Goal: Task Accomplishment & Management: Use online tool/utility

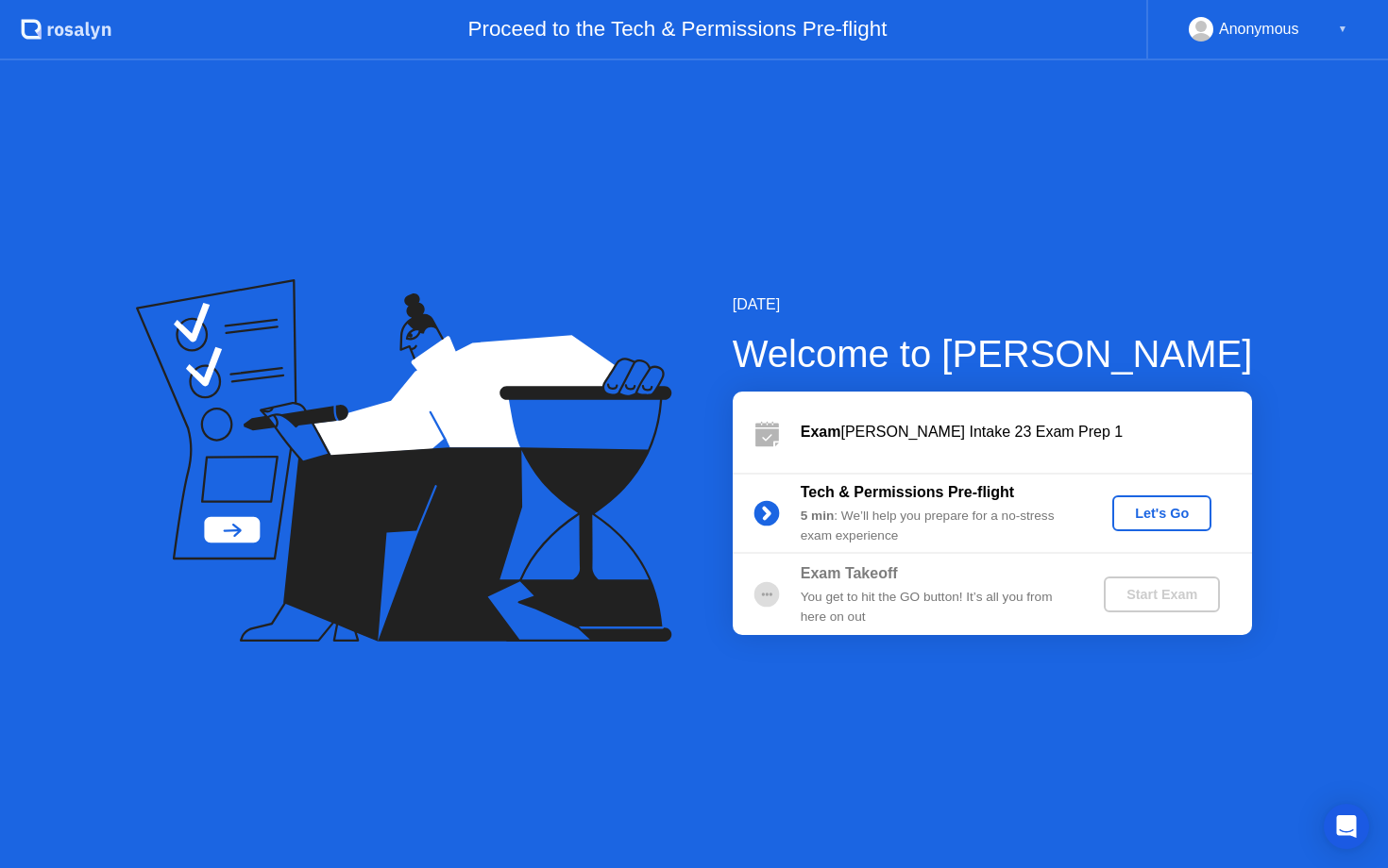
click at [1138, 517] on div "Let's Go" at bounding box center [1162, 513] width 84 height 15
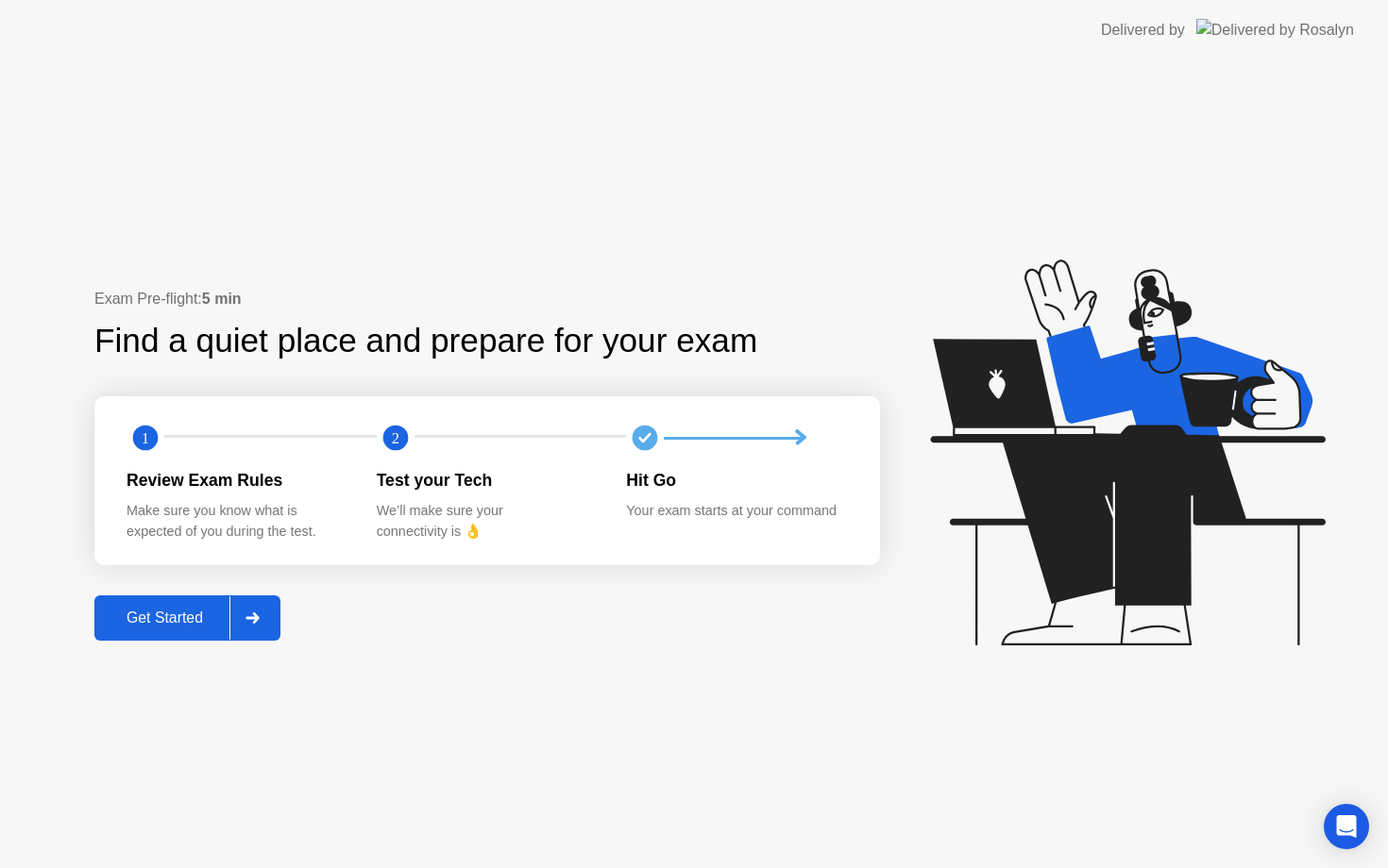
click at [178, 625] on div "Get Started" at bounding box center [165, 618] width 130 height 17
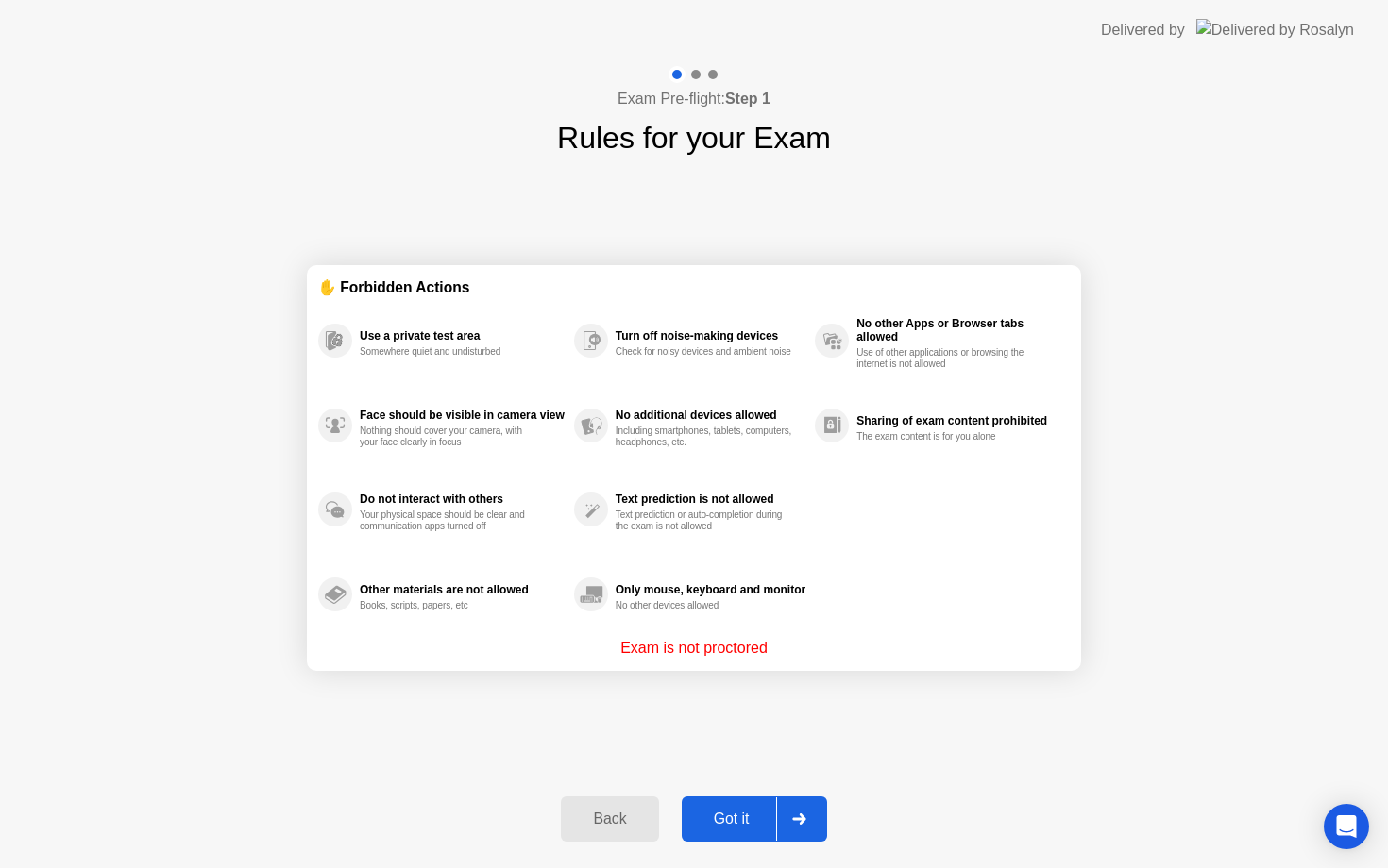
click at [787, 824] on div at bounding box center [799, 819] width 45 height 43
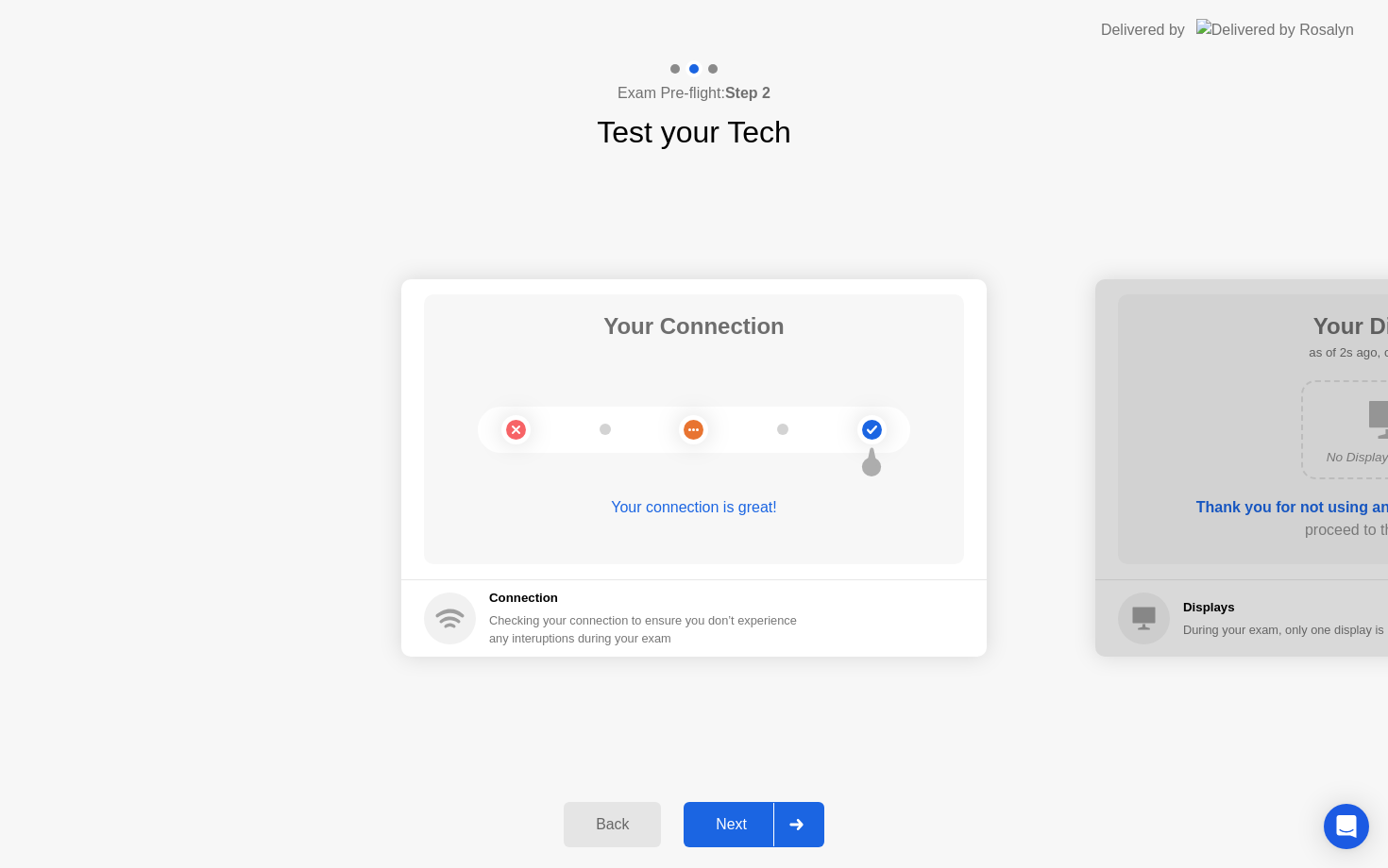
click at [787, 824] on div at bounding box center [796, 825] width 45 height 43
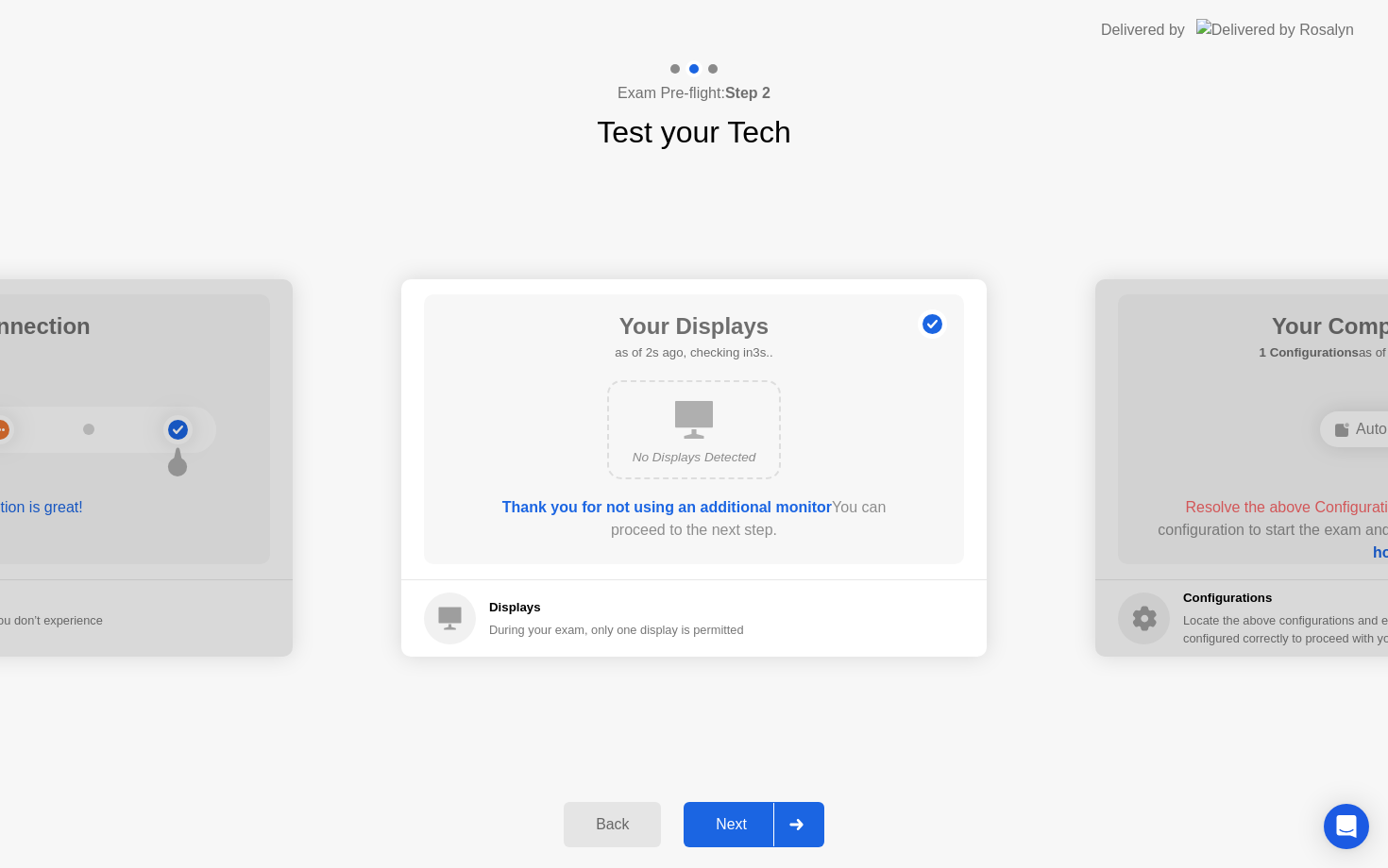
click at [787, 823] on div at bounding box center [796, 825] width 45 height 43
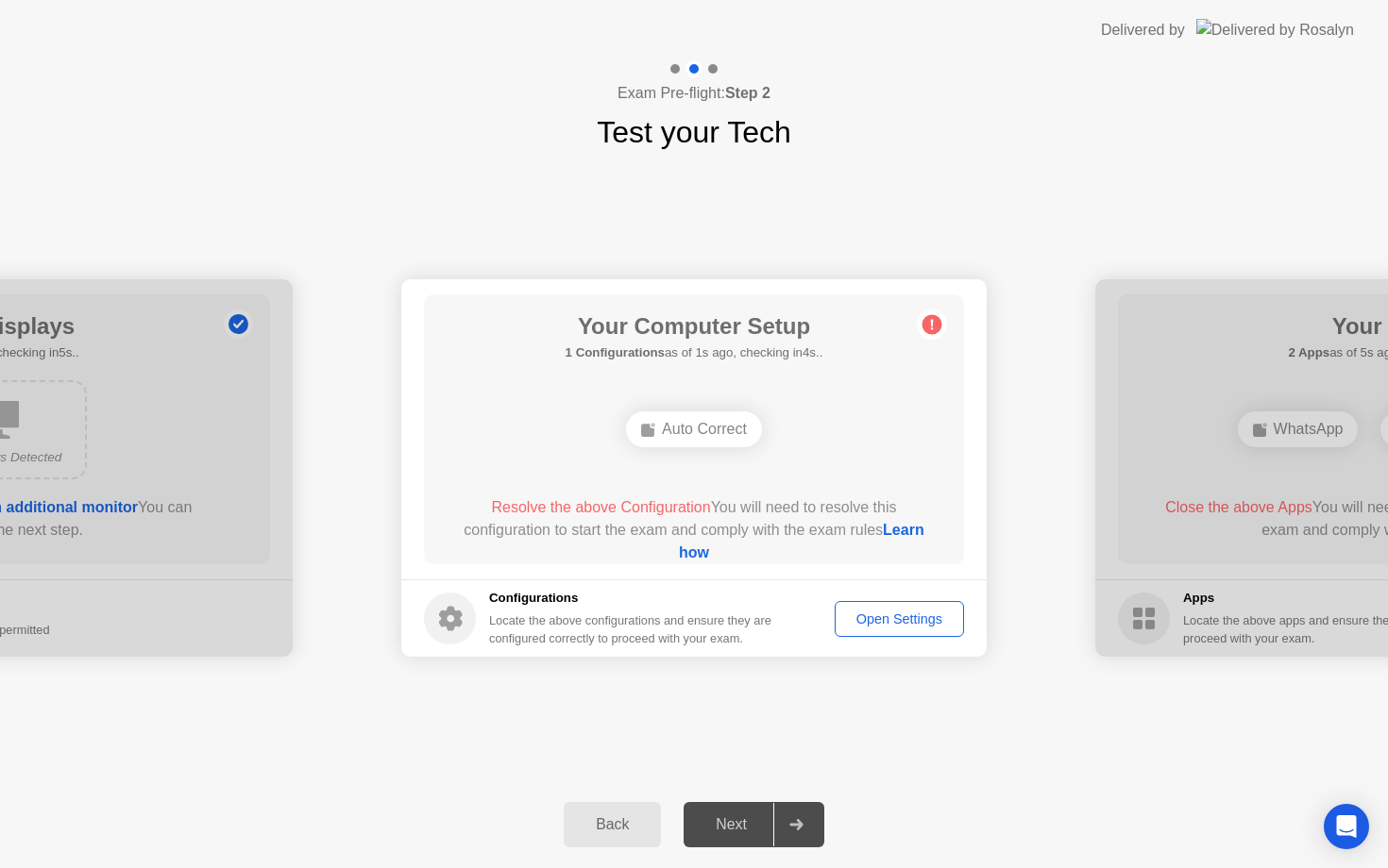
click at [743, 459] on div "Your Computer Setup 1 Configurations as of 1s ago, checking in4s.. Auto Correct…" at bounding box center [694, 429] width 540 height 270
click at [859, 621] on div "Open Settings" at bounding box center [899, 619] width 116 height 15
click at [703, 431] on div "Auto Correct" at bounding box center [694, 429] width 136 height 36
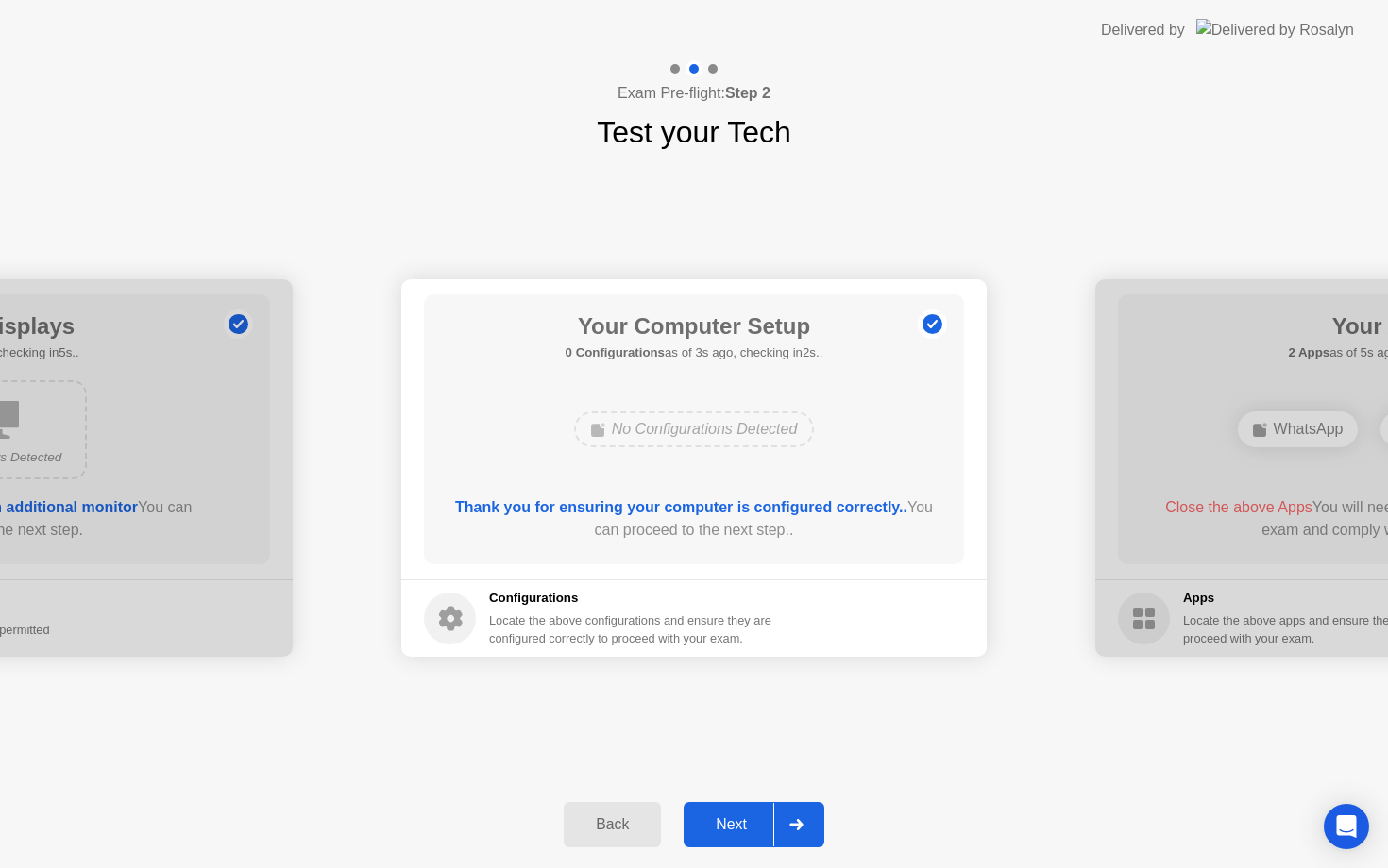
click at [799, 816] on div at bounding box center [796, 825] width 45 height 43
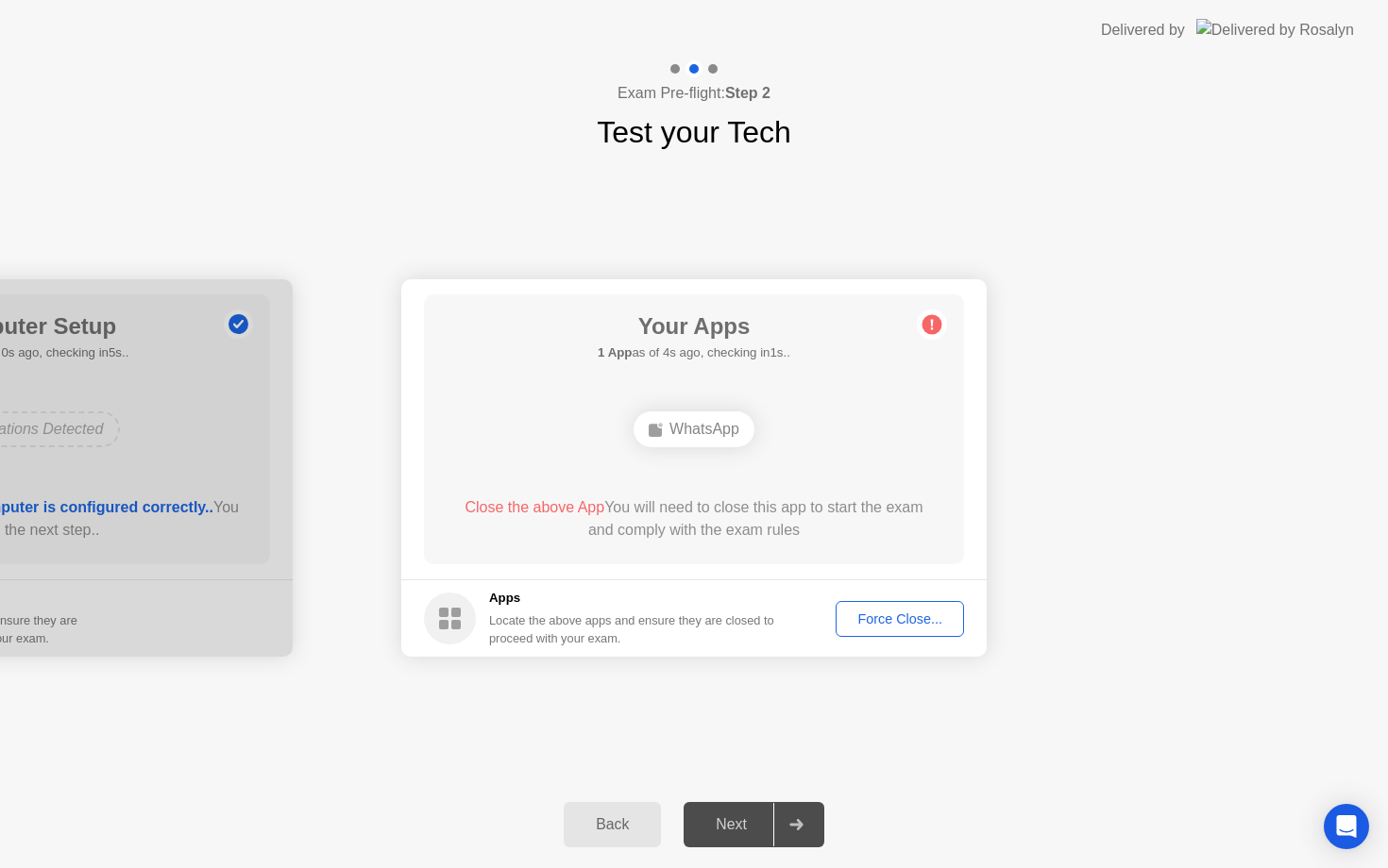
click at [722, 413] on div "WhatsApp" at bounding box center [694, 429] width 121 height 36
click at [702, 417] on div "WhatsApp" at bounding box center [694, 429] width 121 height 36
click at [931, 313] on icon at bounding box center [931, 324] width 30 height 30
click at [872, 615] on div "Force Close..." at bounding box center [899, 619] width 115 height 15
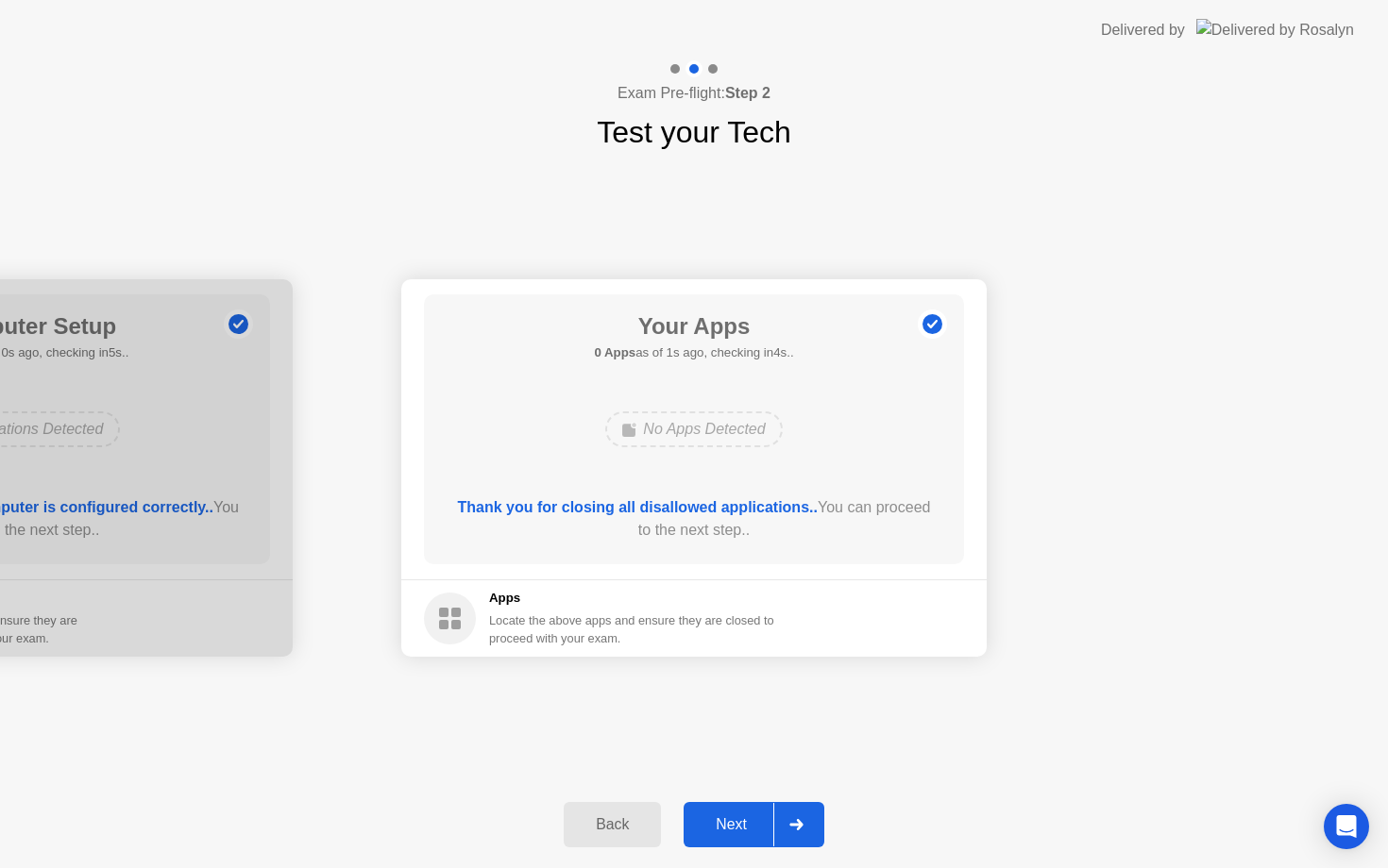
click at [800, 814] on div at bounding box center [796, 825] width 45 height 43
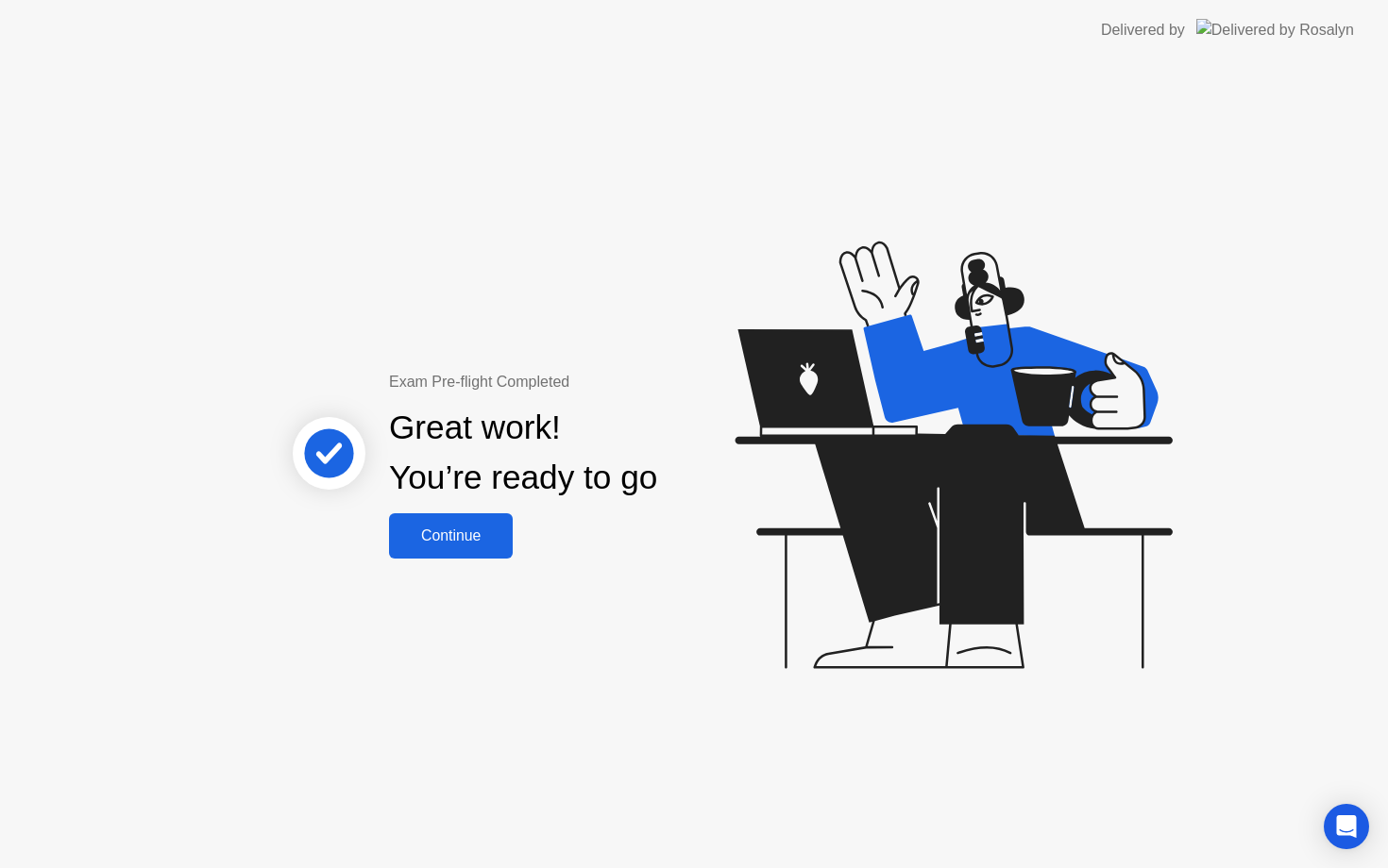
click at [474, 531] on div "Continue" at bounding box center [451, 535] width 112 height 17
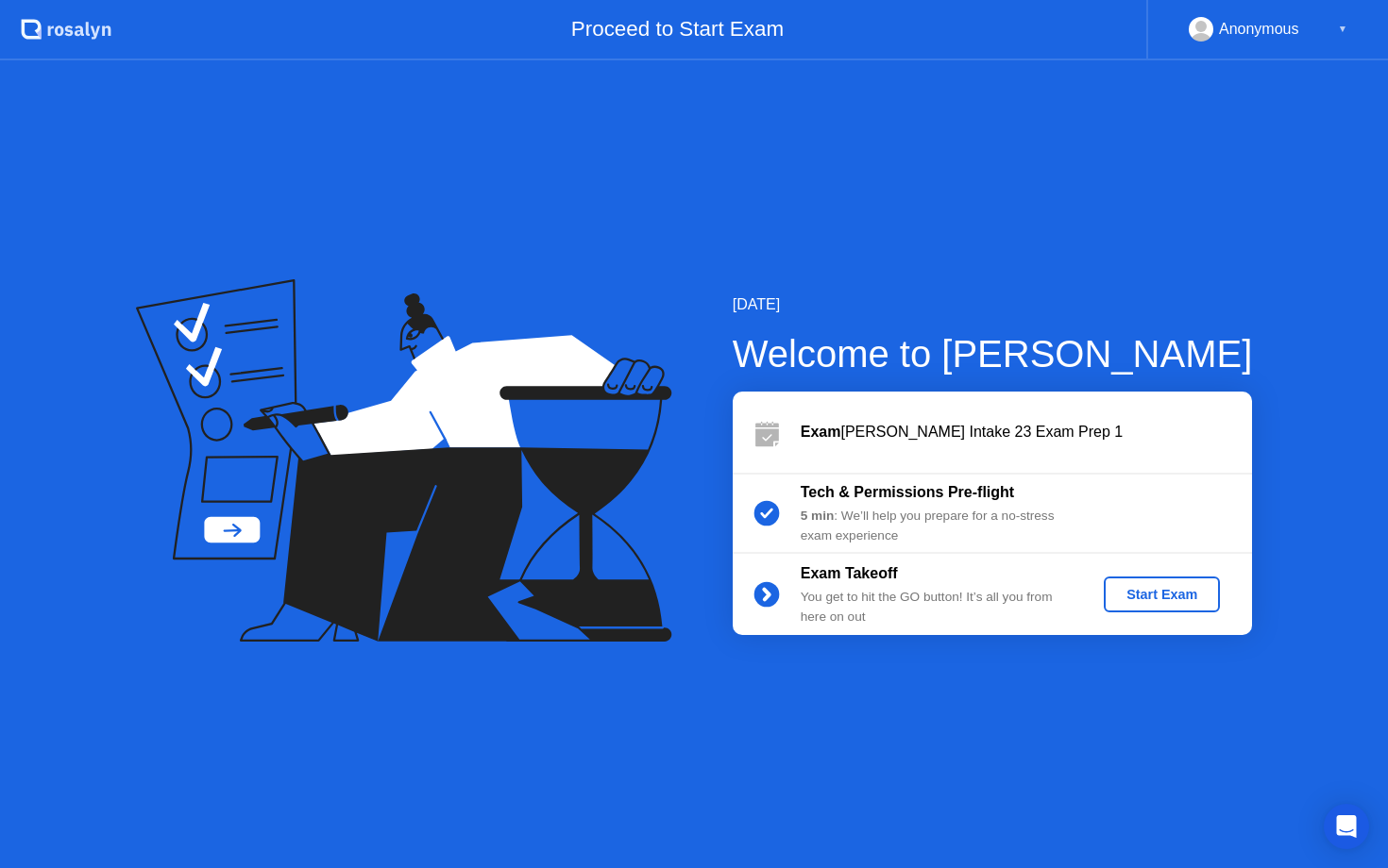
click at [1244, 23] on div "Anonymous" at bounding box center [1259, 28] width 81 height 25
click at [1342, 24] on div "▼" at bounding box center [1343, 28] width 10 height 25
click at [1177, 583] on button "Start Exam" at bounding box center [1161, 594] width 116 height 36
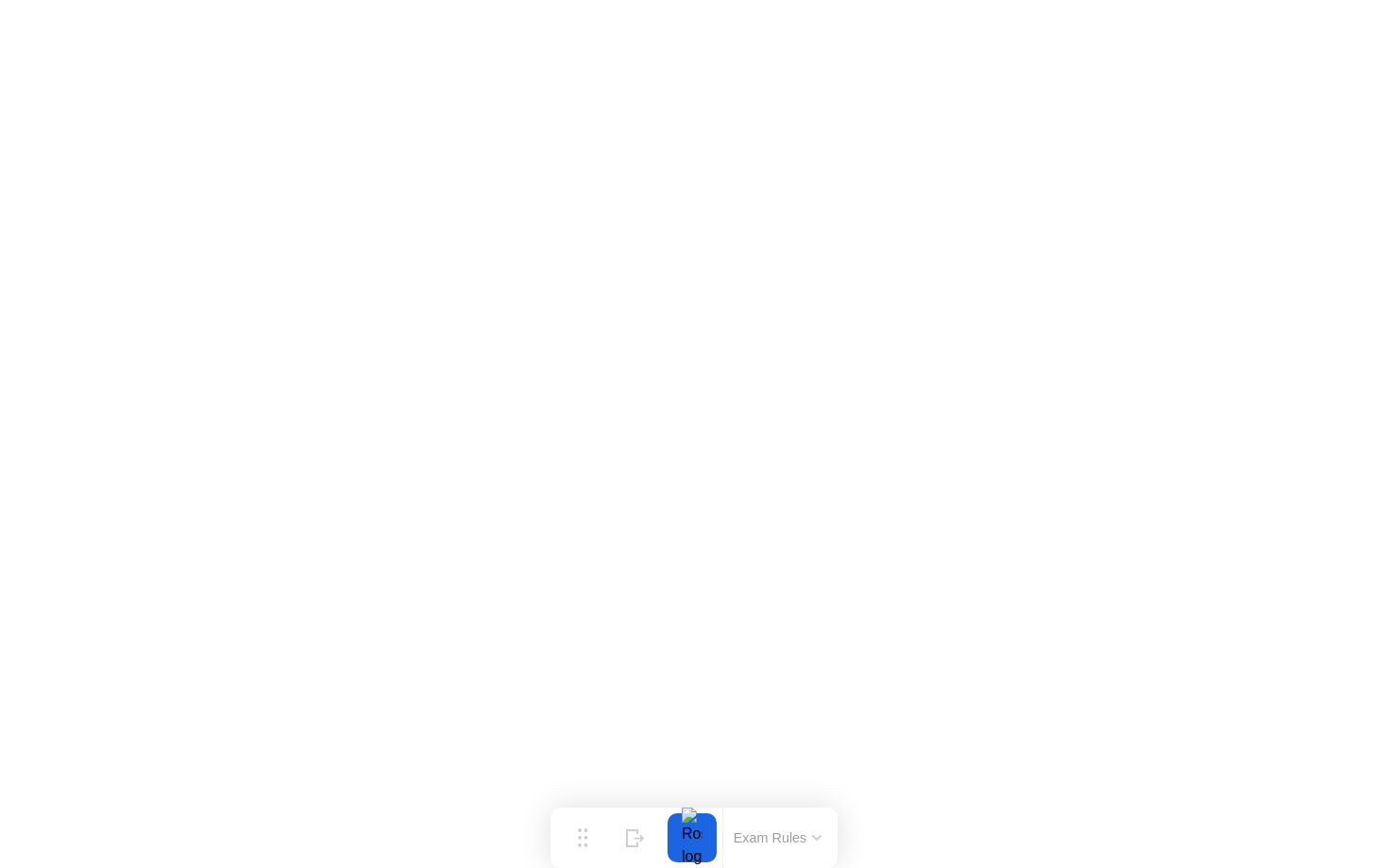
click at [773, 830] on button "Exam Rules" at bounding box center [778, 838] width 100 height 17
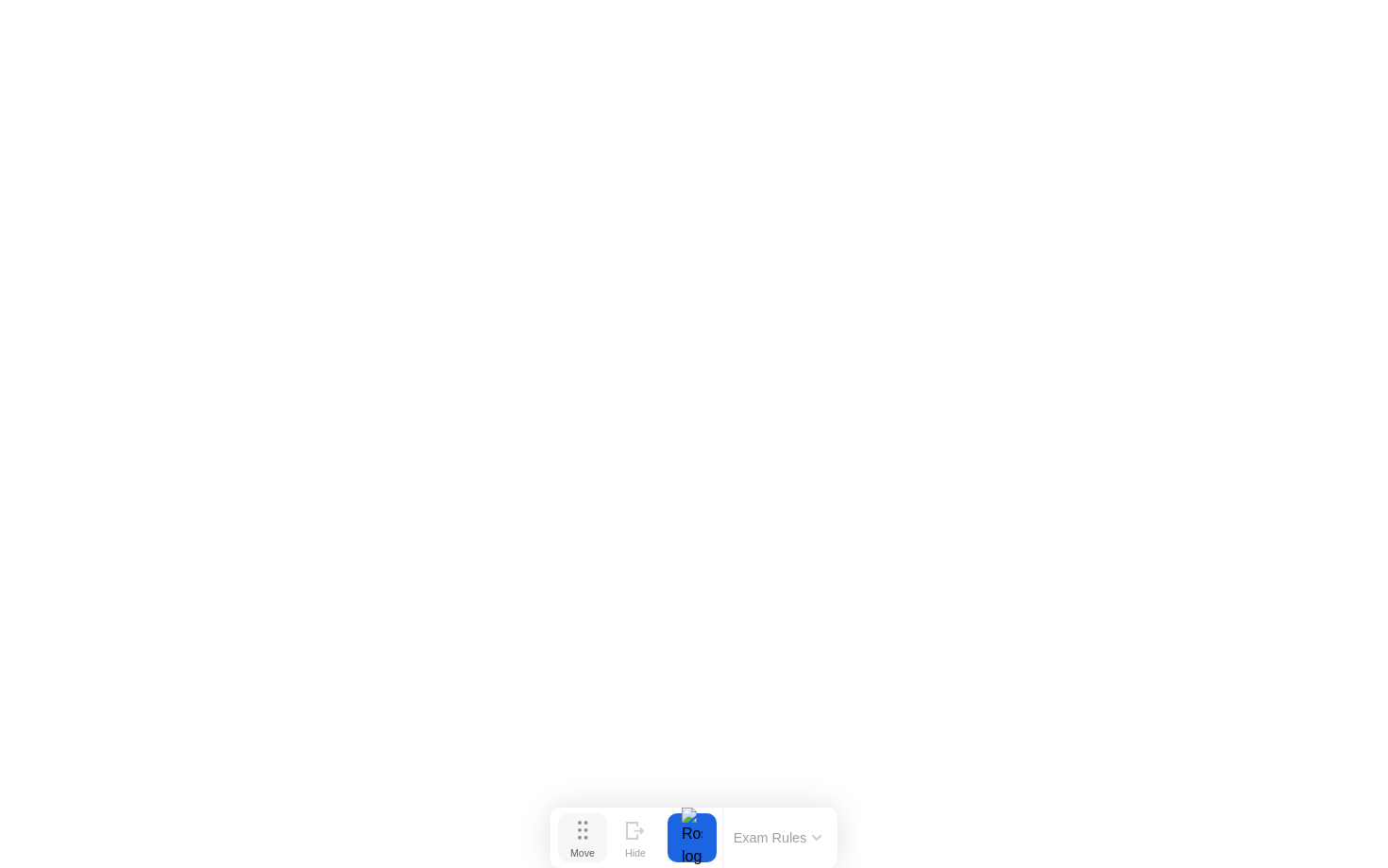
click at [587, 828] on icon at bounding box center [583, 830] width 11 height 19
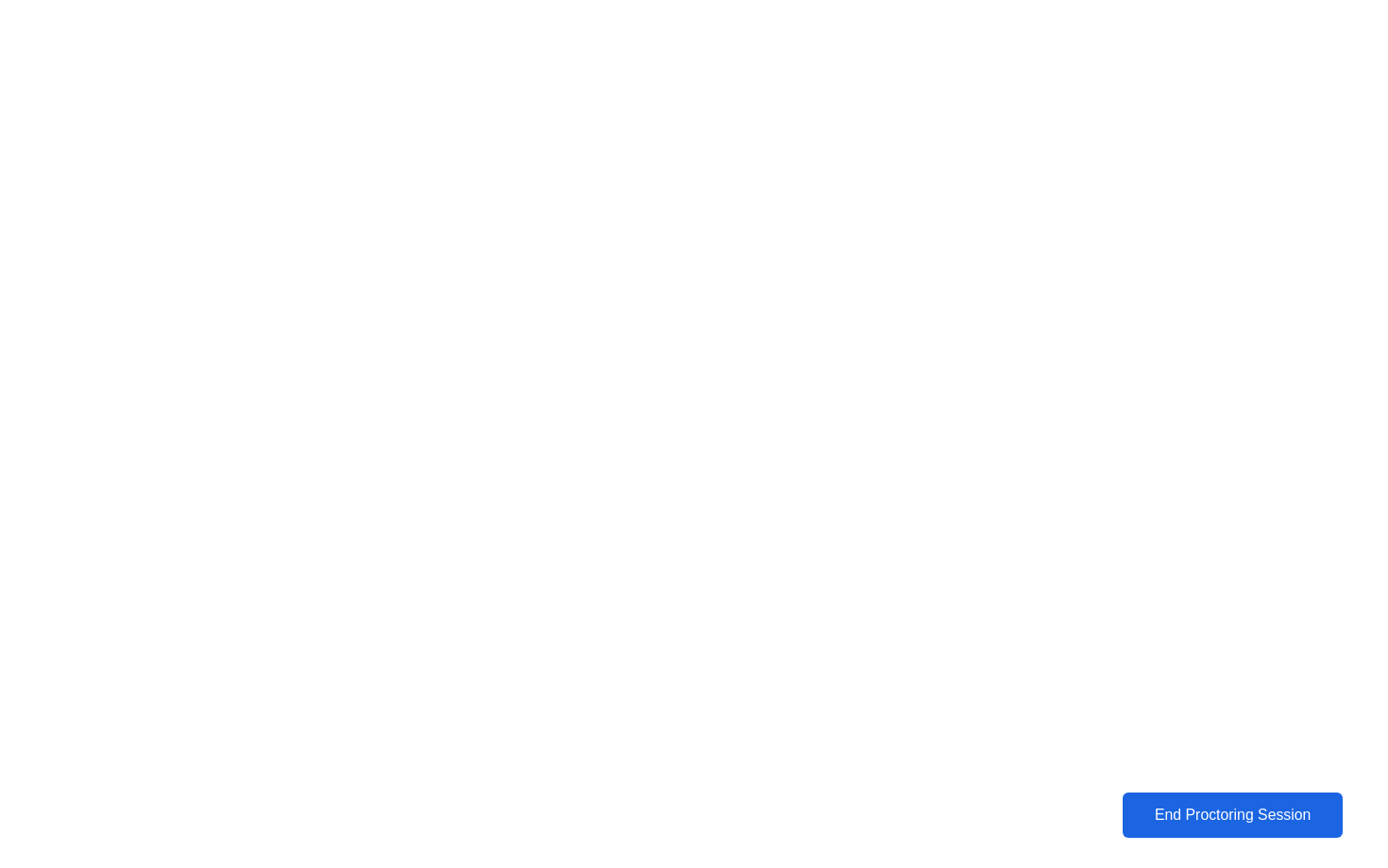
click at [1180, 816] on div "End Proctoring Session" at bounding box center [1232, 815] width 208 height 17
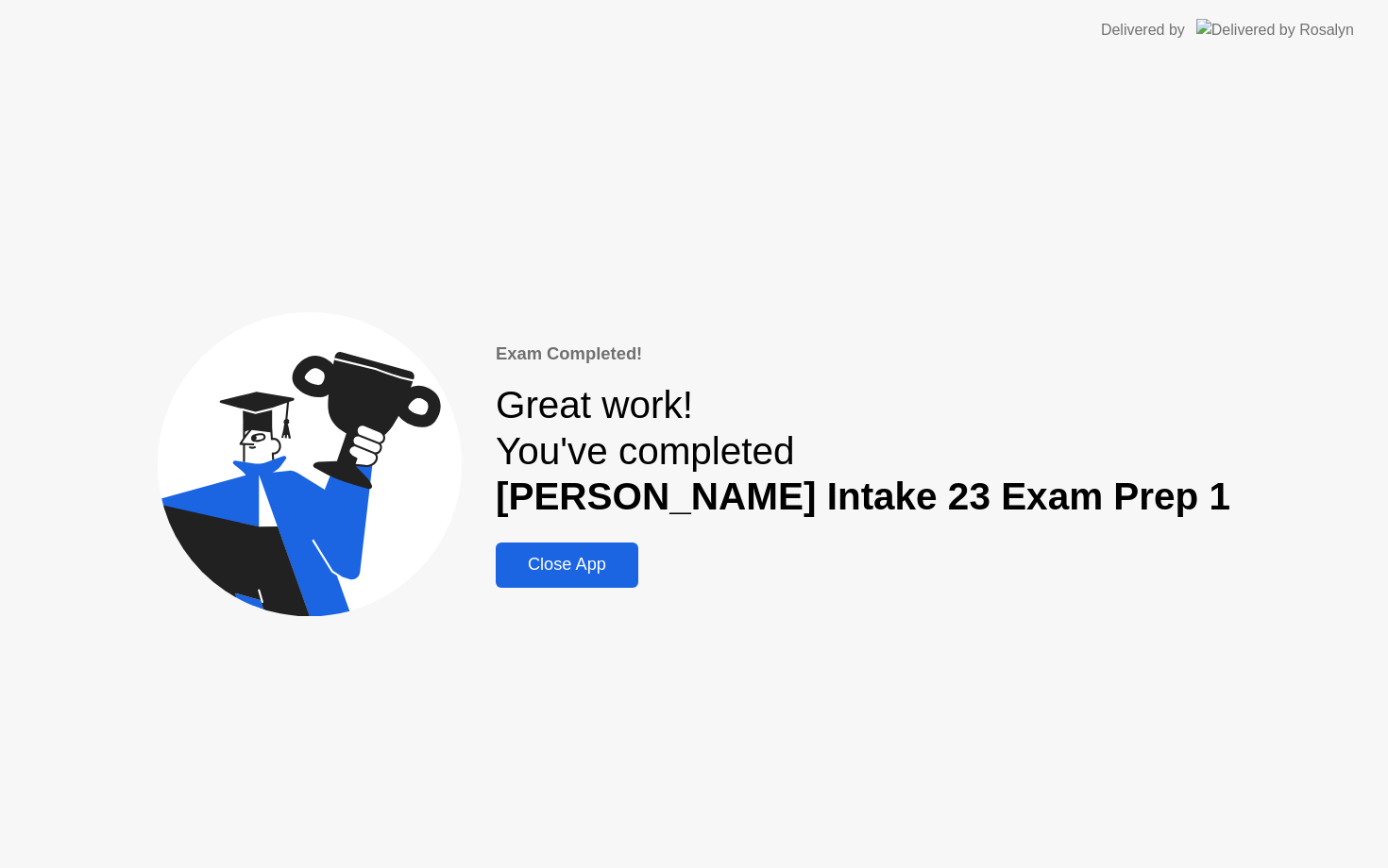
click at [633, 572] on div "Close App" at bounding box center [567, 565] width 132 height 20
